Goal: Task Accomplishment & Management: Manage account settings

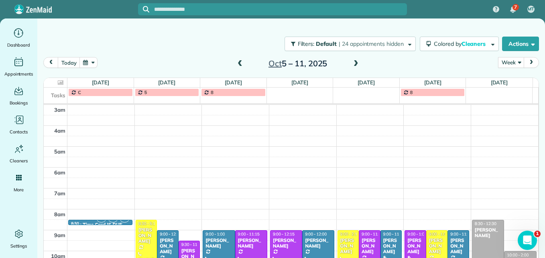
scroll to position [124, 0]
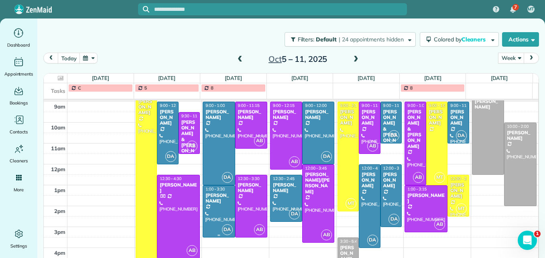
click at [216, 212] on div at bounding box center [218, 211] width 31 height 51
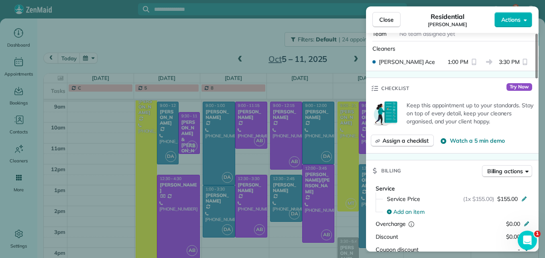
scroll to position [283, 0]
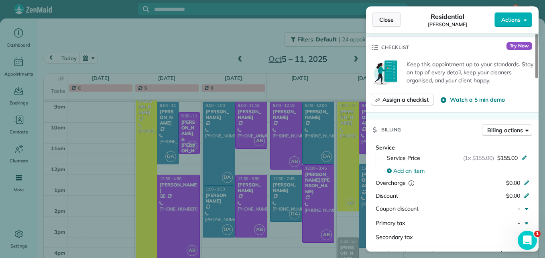
click at [382, 18] on span "Close" at bounding box center [387, 20] width 14 height 8
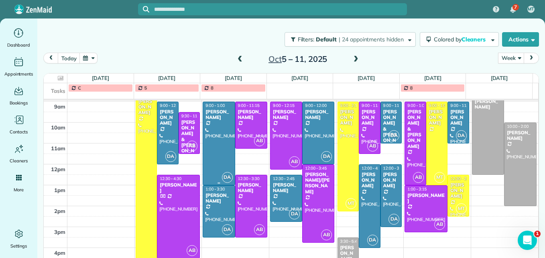
click at [214, 157] on div at bounding box center [218, 143] width 31 height 83
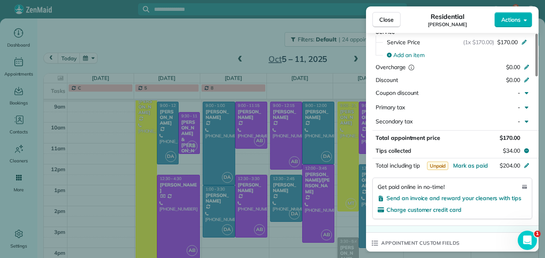
scroll to position [404, 0]
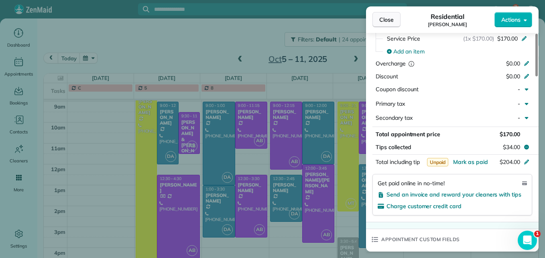
click at [391, 24] on button "Close" at bounding box center [387, 19] width 28 height 15
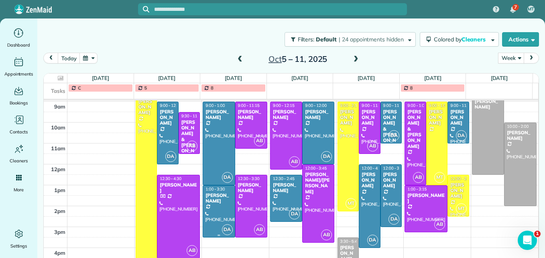
click at [210, 212] on div at bounding box center [218, 211] width 31 height 51
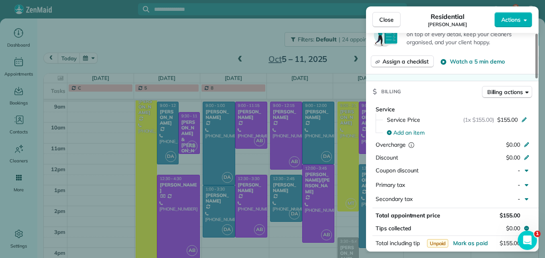
scroll to position [443, 0]
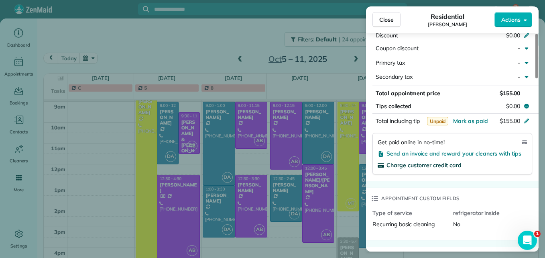
click at [450, 166] on span "Charge customer credit card" at bounding box center [424, 164] width 75 height 7
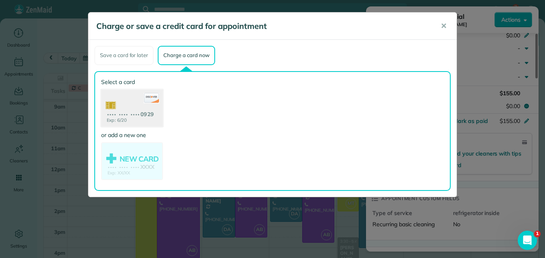
click at [147, 120] on use at bounding box center [132, 108] width 62 height 39
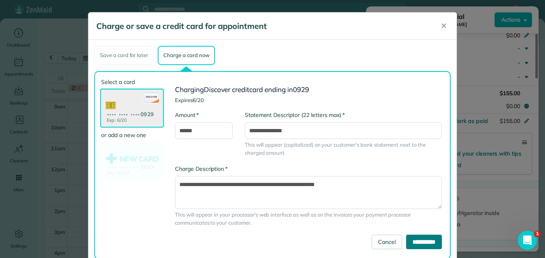
click at [419, 244] on input "**********" at bounding box center [424, 242] width 36 height 14
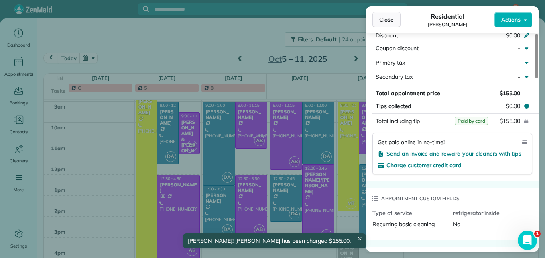
click at [376, 20] on button "Close" at bounding box center [387, 19] width 28 height 15
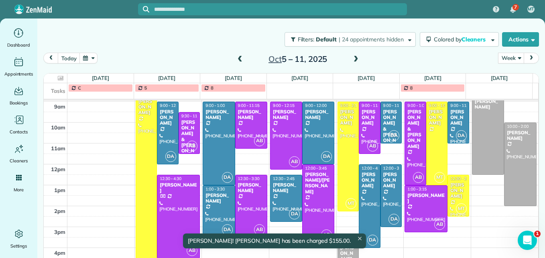
click at [257, 199] on div at bounding box center [251, 206] width 31 height 62
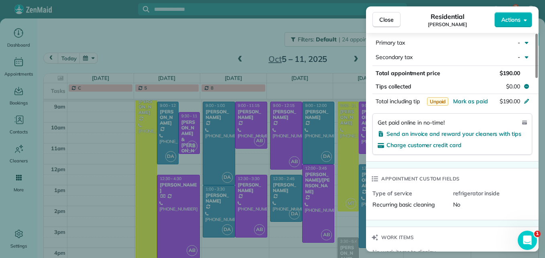
scroll to position [483, 0]
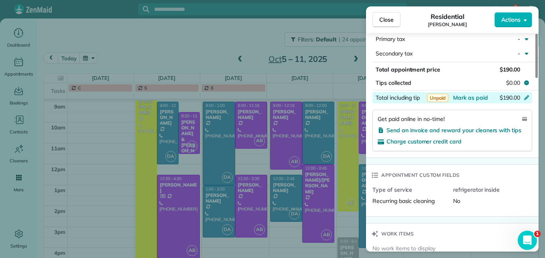
click at [464, 102] on div "$190.00" at bounding box center [484, 99] width 78 height 10
click at [243, 128] on div "Close Residential [PERSON_NAME] Actions Status Active [PERSON_NAME] · Open prof…" at bounding box center [272, 129] width 545 height 258
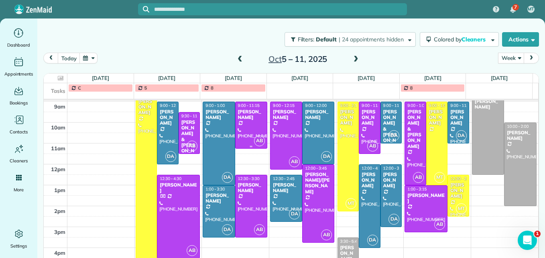
click at [244, 120] on div "[PERSON_NAME]" at bounding box center [251, 115] width 27 height 12
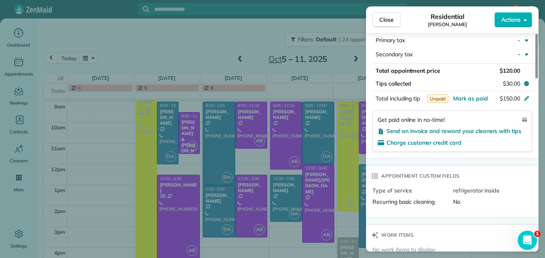
scroll to position [482, 0]
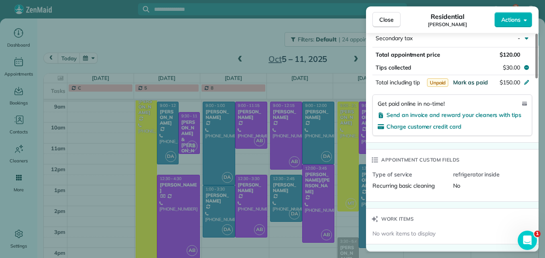
click at [470, 84] on span "Mark as paid" at bounding box center [470, 82] width 35 height 7
